Goal: Information Seeking & Learning: Learn about a topic

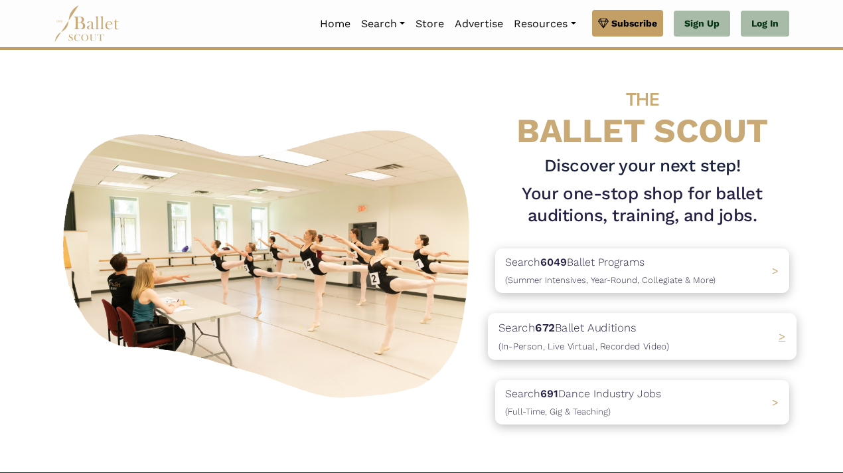
click at [642, 347] on span "(In-Person, Live Virtual, Recorded Video)" at bounding box center [584, 346] width 171 height 11
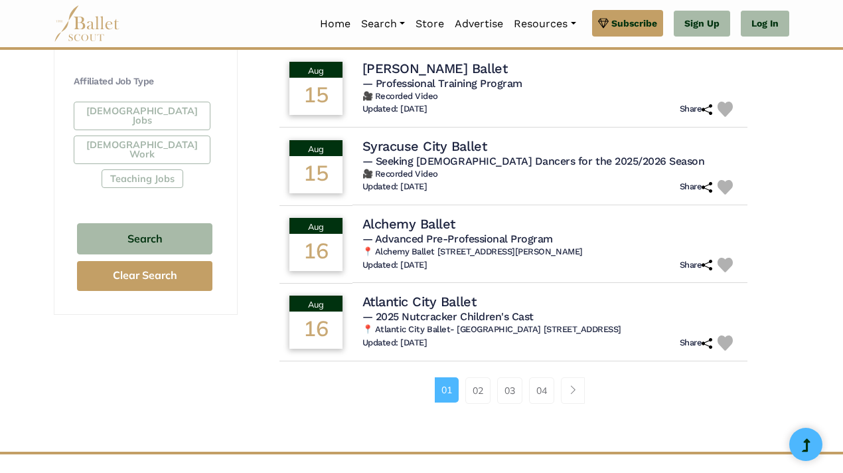
scroll to position [788, 0]
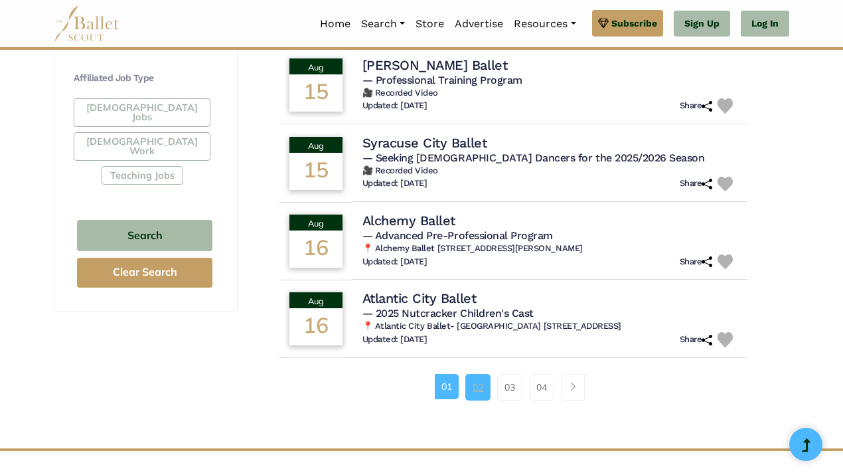
click at [472, 394] on link "02" at bounding box center [477, 387] width 25 height 27
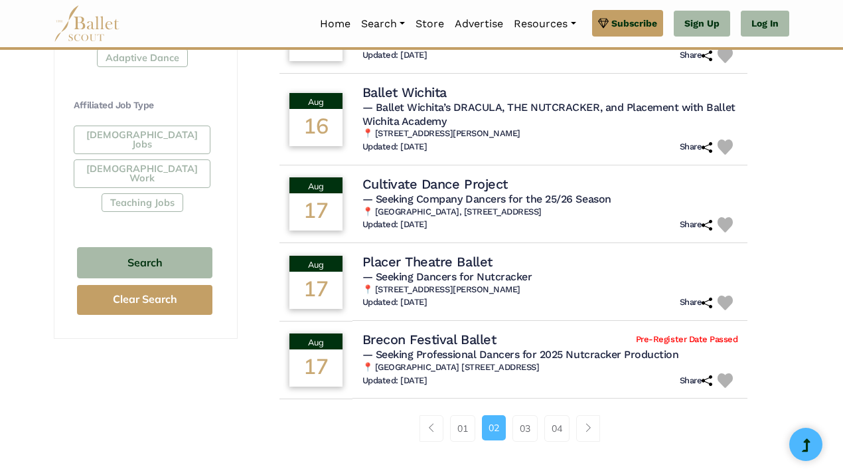
scroll to position [762, 0]
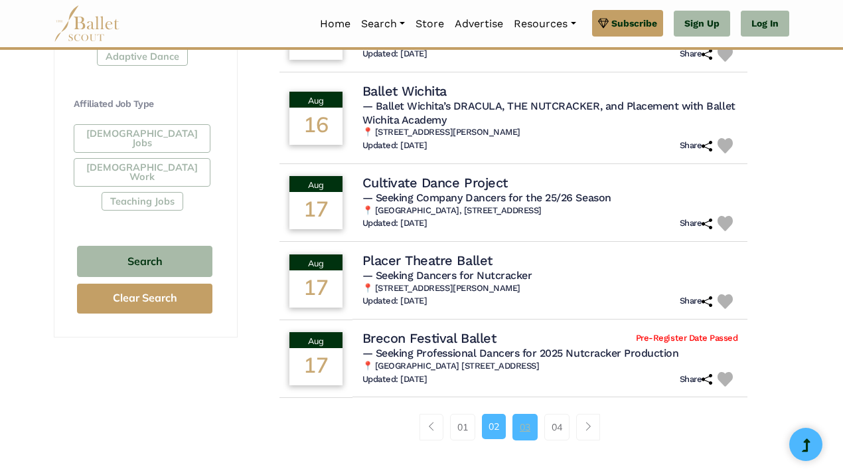
click at [523, 438] on link "03" at bounding box center [525, 427] width 25 height 27
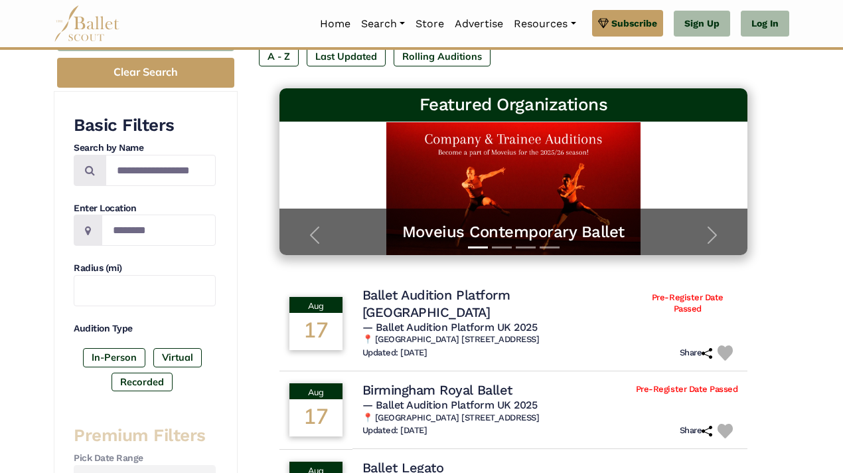
scroll to position [165, 0]
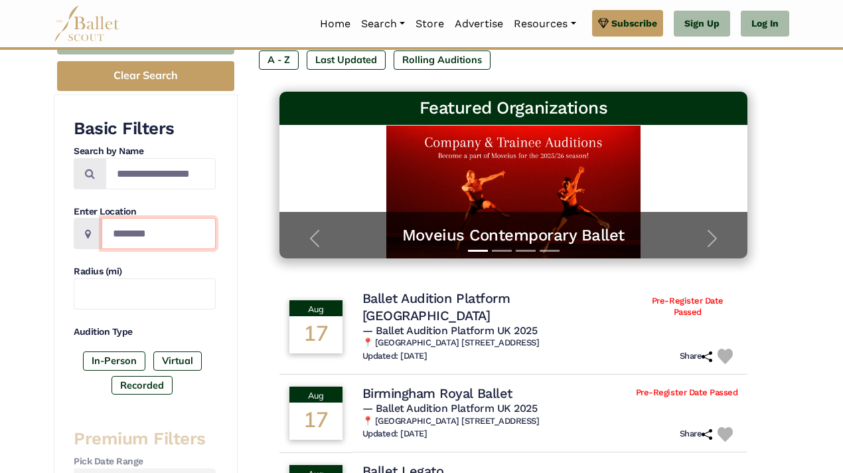
click at [156, 235] on input "Location" at bounding box center [159, 233] width 114 height 31
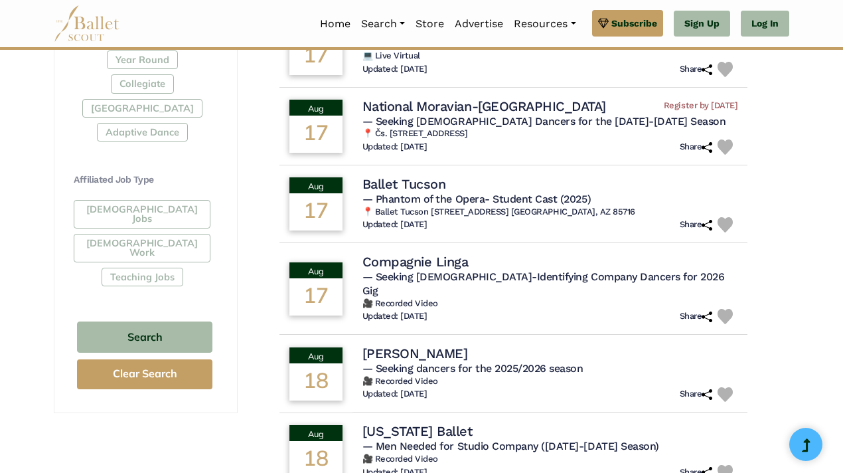
scroll to position [688, 0]
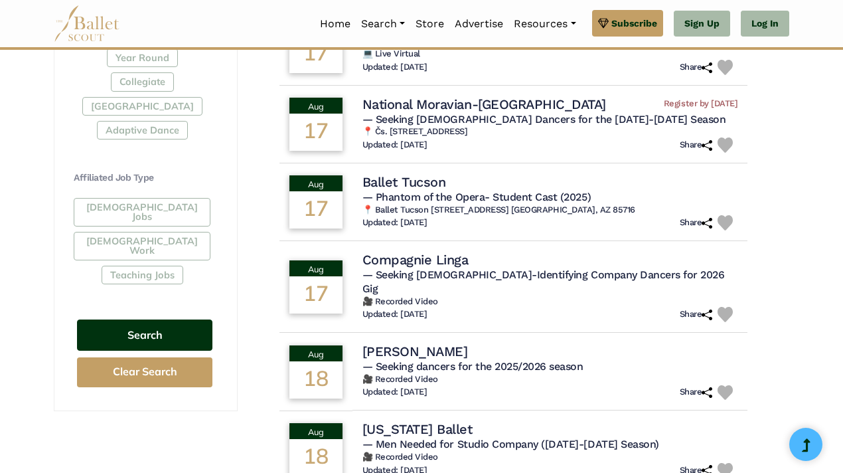
type input "**"
click at [152, 327] on button "Search" at bounding box center [144, 334] width 135 height 31
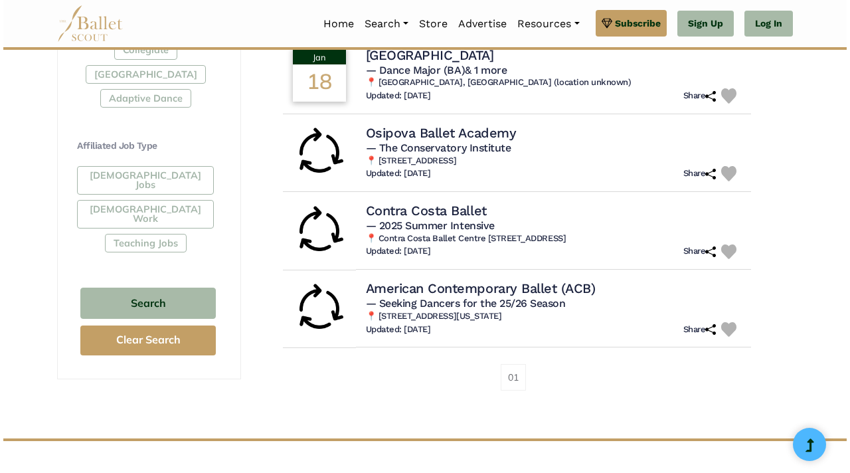
scroll to position [718, 0]
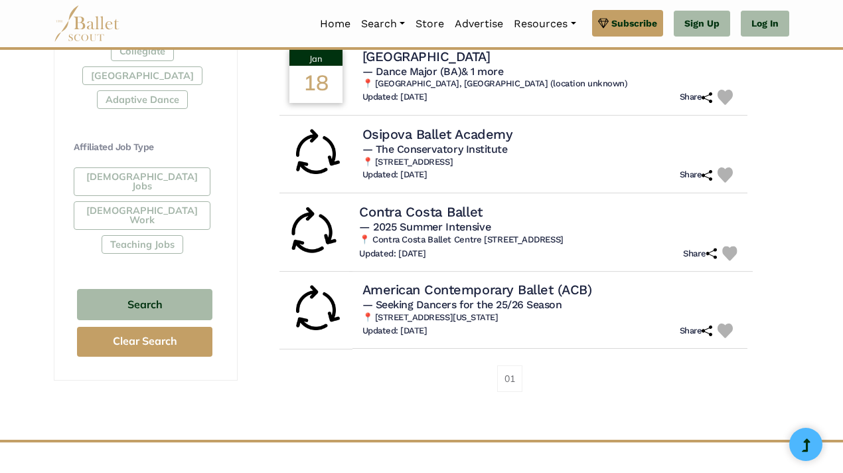
click at [364, 218] on h4 "Contra Costa Ballet" at bounding box center [421, 212] width 124 height 18
